Goal: Transaction & Acquisition: Purchase product/service

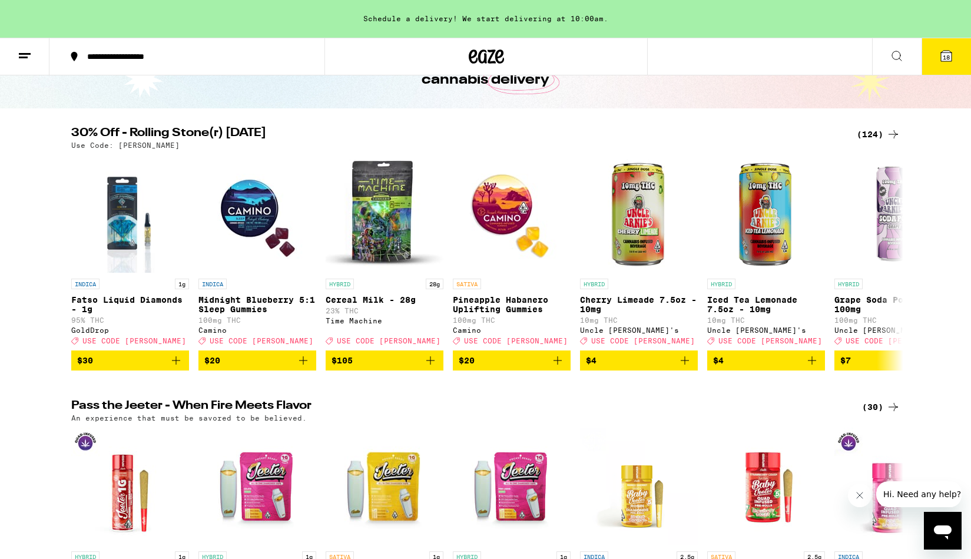
click at [883, 134] on div "(124)" at bounding box center [878, 134] width 44 height 14
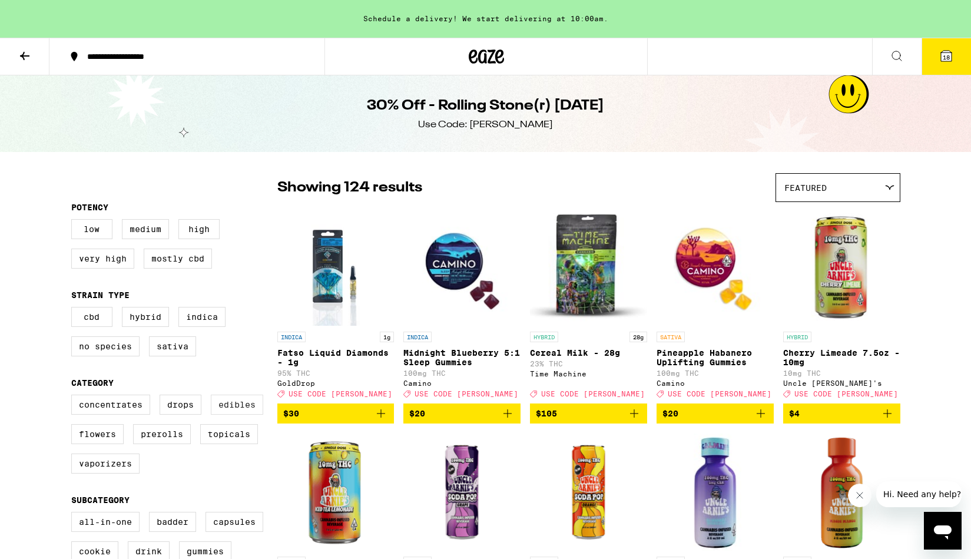
click at [250, 410] on label "Edibles" at bounding box center [237, 404] width 52 height 20
click at [74, 397] on input "Edibles" at bounding box center [74, 396] width 1 height 1
checkbox input "true"
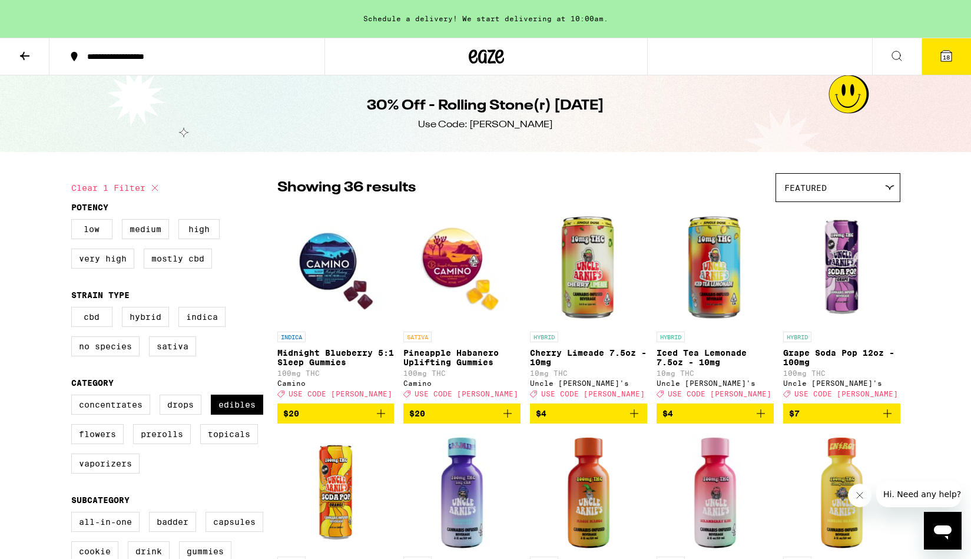
click at [31, 58] on icon at bounding box center [25, 56] width 14 height 14
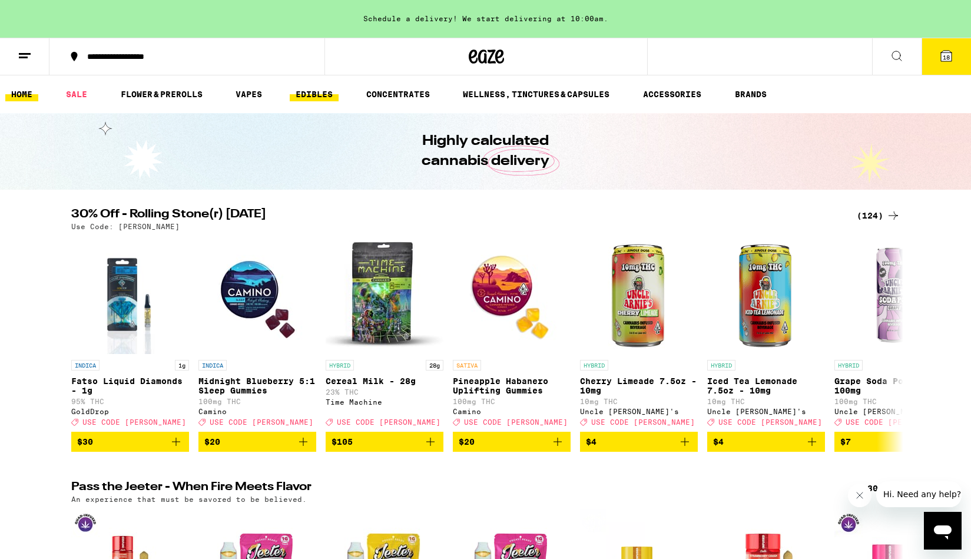
click at [297, 88] on link "EDIBLES" at bounding box center [314, 94] width 49 height 14
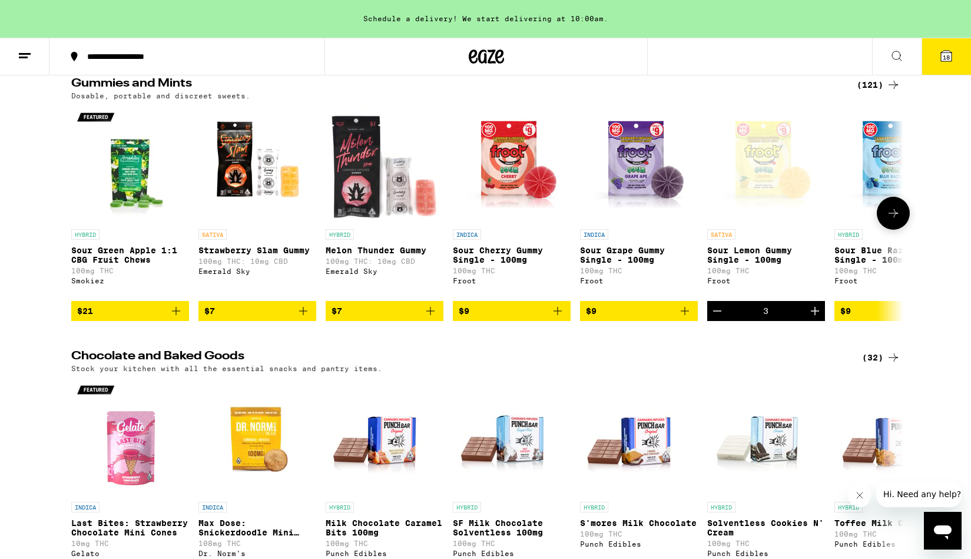
scroll to position [41, 0]
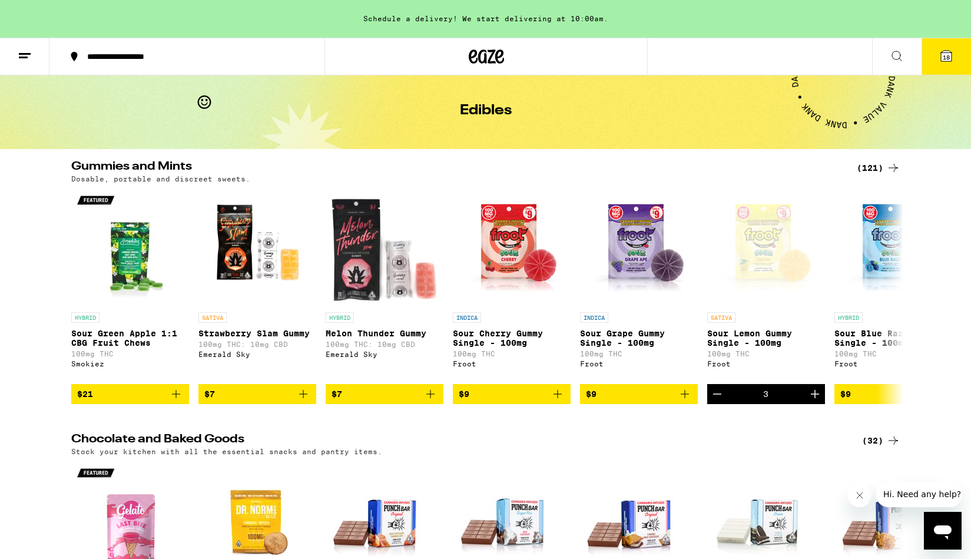
click at [871, 169] on div "(121)" at bounding box center [878, 168] width 44 height 14
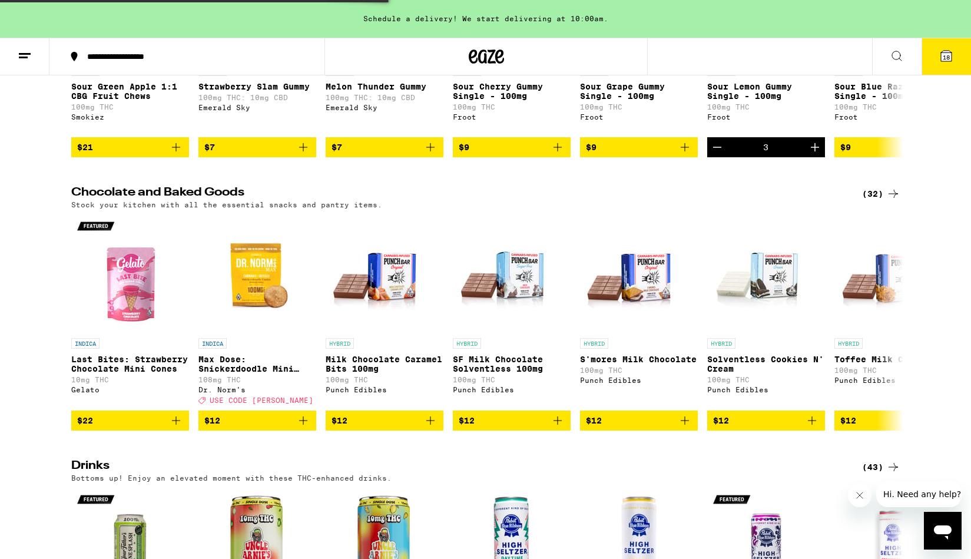
scroll to position [297, 0]
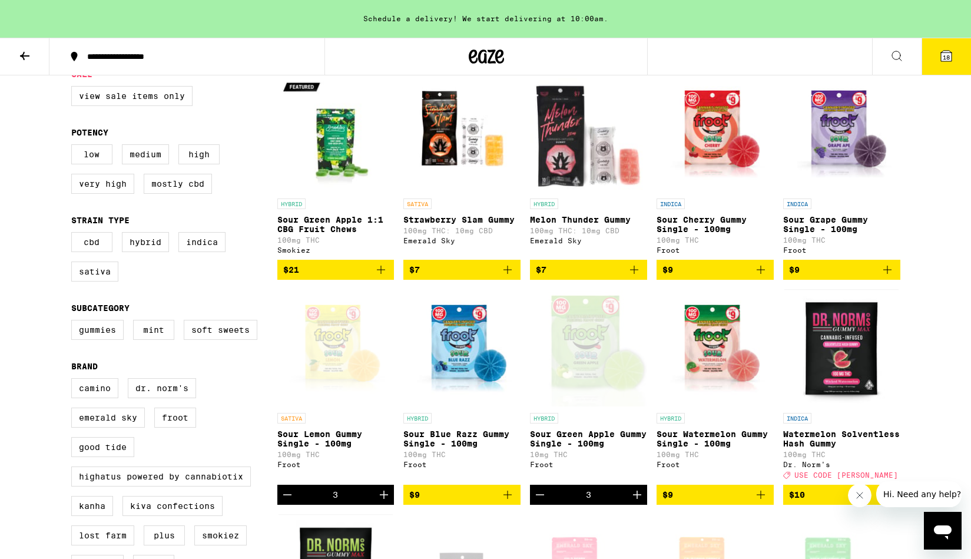
scroll to position [134, 0]
